Goal: Information Seeking & Learning: Learn about a topic

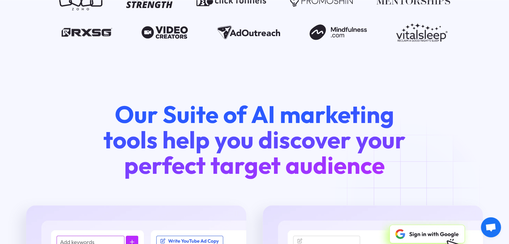
scroll to position [2444, 0]
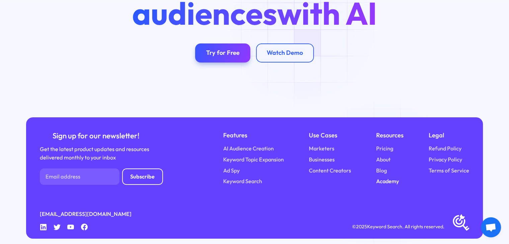
click at [385, 177] on link "Academy" at bounding box center [387, 181] width 23 height 8
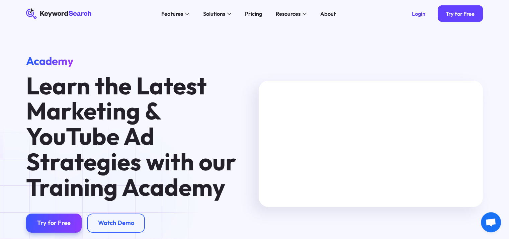
click at [7, 206] on div "Academy Learn the Latest Marketing & YouTube Ad Strategies with our Training Ac…" at bounding box center [254, 150] width 509 height 246
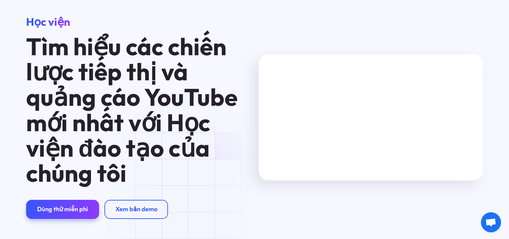
scroll to position [67, 0]
